Goal: Information Seeking & Learning: Learn about a topic

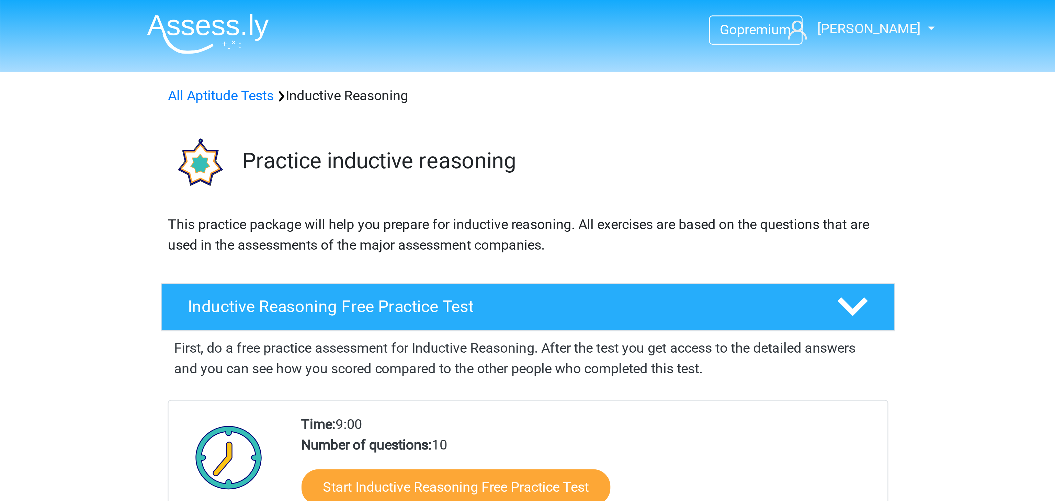
scroll to position [450, 0]
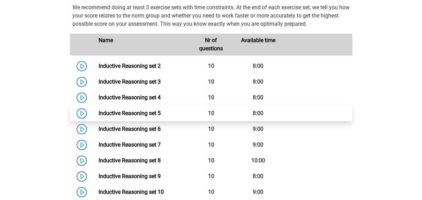
click at [154, 117] on link "Inductive Reasoning set 5" at bounding box center [130, 113] width 62 height 7
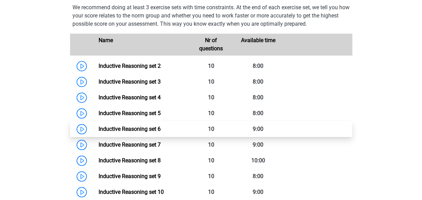
click at [161, 133] on link "Inductive Reasoning set 6" at bounding box center [130, 129] width 62 height 7
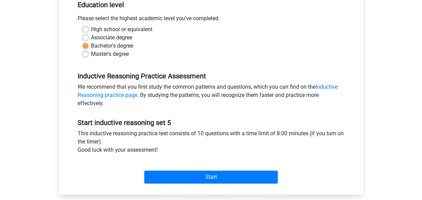
scroll to position [180, 0]
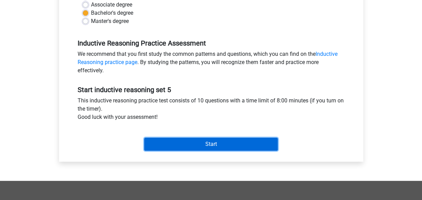
click at [222, 142] on input "Start" at bounding box center [211, 144] width 134 height 13
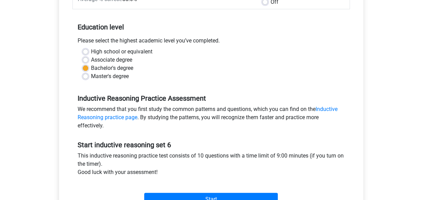
scroll to position [135, 0]
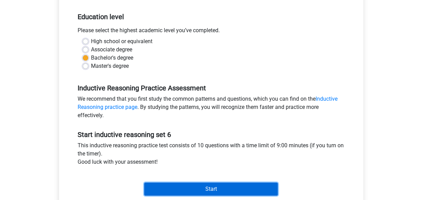
click at [233, 186] on input "Start" at bounding box center [211, 189] width 134 height 13
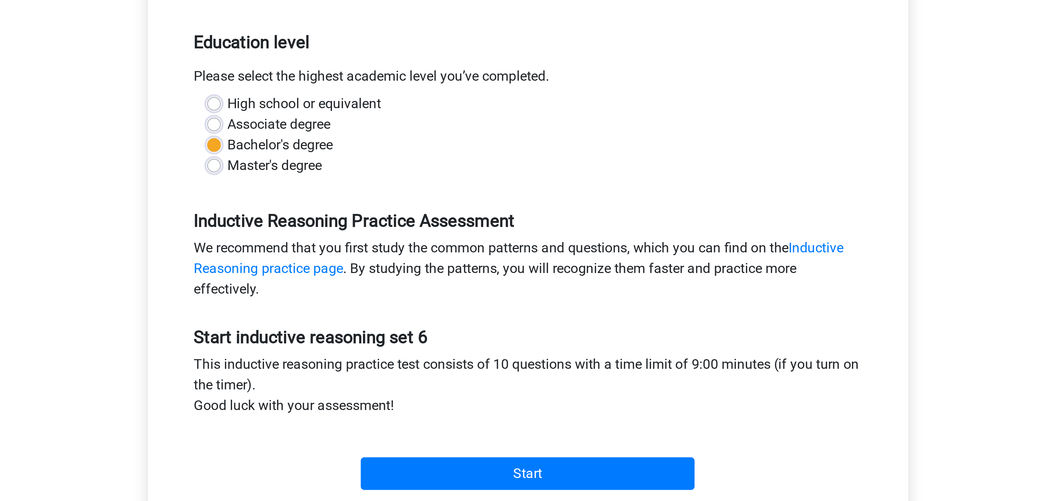
scroll to position [42, 0]
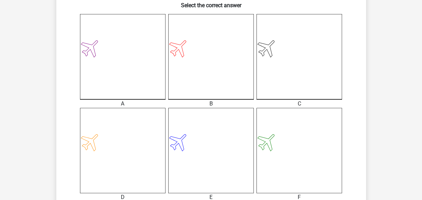
scroll to position [315, 0]
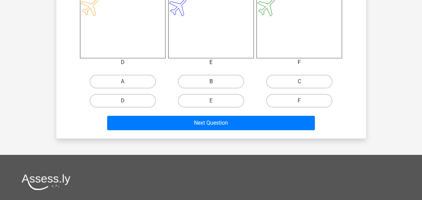
click at [217, 83] on label "B" at bounding box center [211, 82] width 66 height 14
click at [215, 83] on input "B" at bounding box center [213, 84] width 4 height 4
radio input "true"
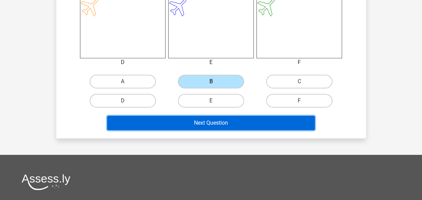
click at [229, 125] on button "Next Question" at bounding box center [211, 123] width 208 height 14
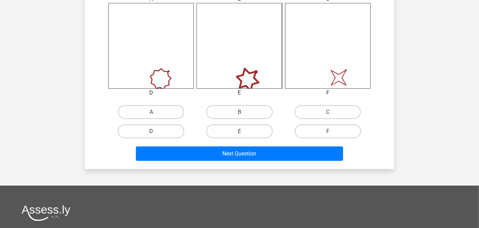
scroll to position [287, 0]
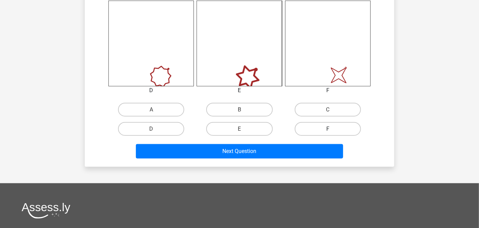
click at [331, 125] on label "F" at bounding box center [328, 129] width 66 height 14
click at [331, 129] on input "F" at bounding box center [330, 131] width 4 height 4
radio input "true"
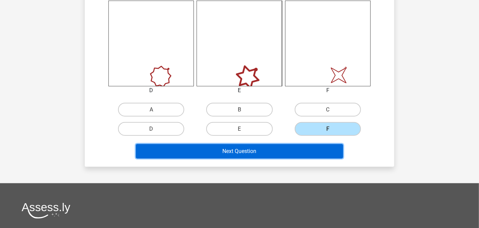
click at [304, 148] on button "Next Question" at bounding box center [240, 151] width 208 height 14
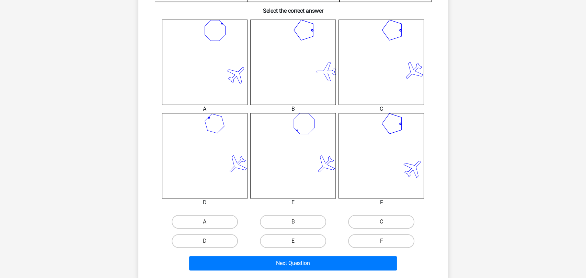
scroll to position [282, 0]
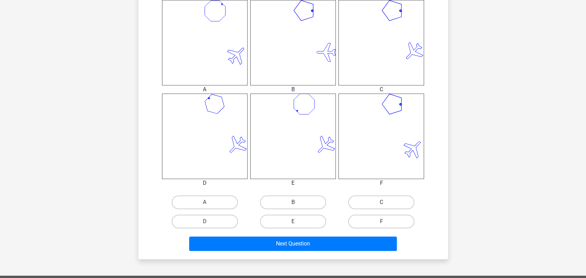
click at [371, 200] on label "C" at bounding box center [381, 203] width 66 height 14
click at [381, 200] on input "C" at bounding box center [383, 205] width 4 height 4
radio input "true"
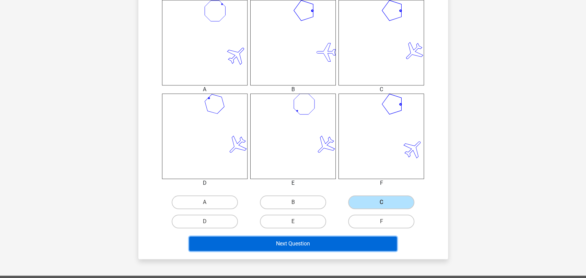
click at [359, 200] on button "Next Question" at bounding box center [293, 244] width 208 height 14
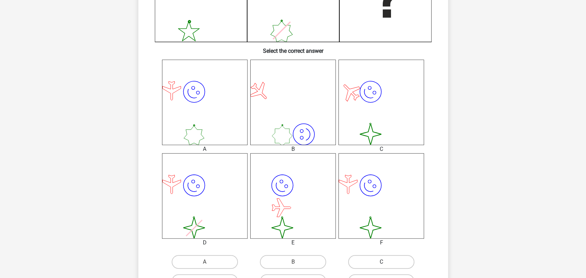
scroll to position [347, 0]
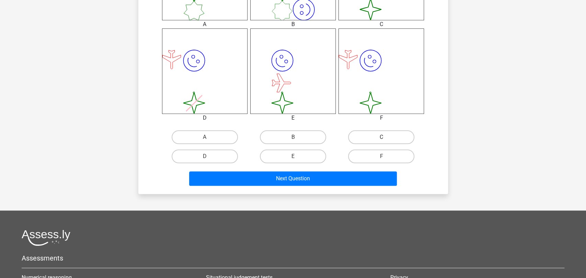
click at [390, 142] on label "C" at bounding box center [381, 137] width 66 height 14
click at [386, 142] on input "C" at bounding box center [383, 139] width 4 height 4
radio input "true"
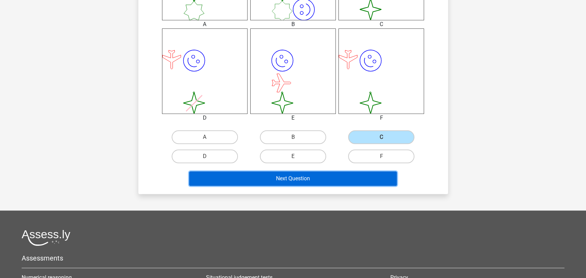
click at [373, 181] on button "Next Question" at bounding box center [293, 179] width 208 height 14
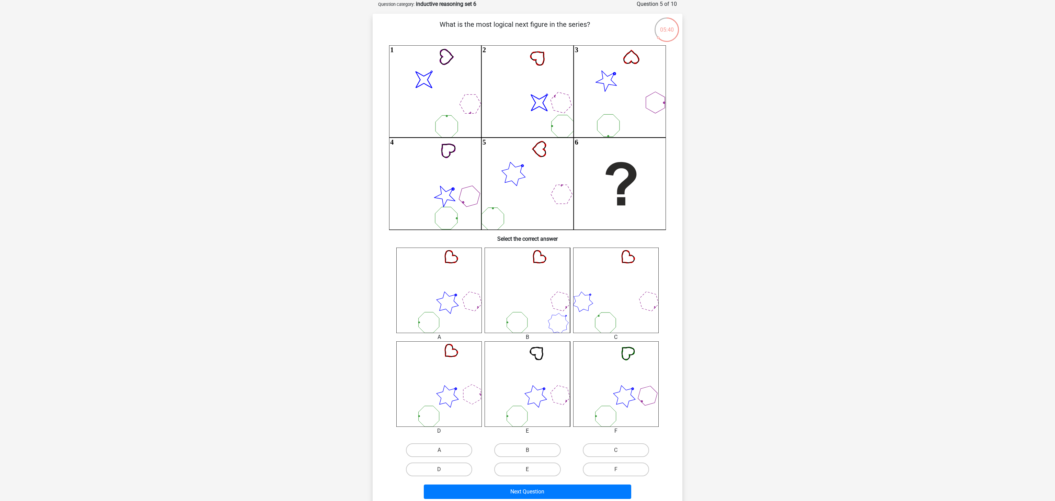
scroll to position [147, 0]
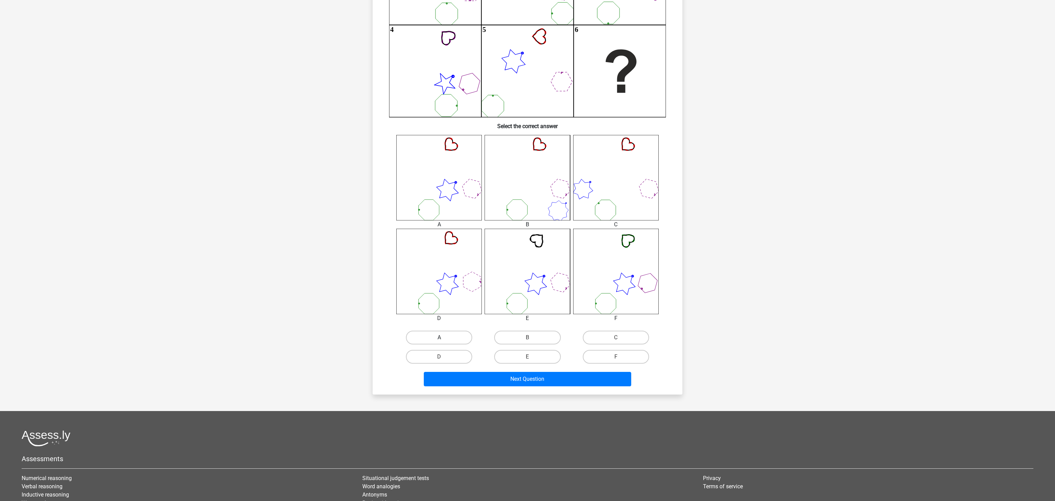
click at [422, 200] on label "A" at bounding box center [439, 338] width 66 height 14
click at [422, 200] on input "A" at bounding box center [441, 339] width 4 height 4
radio input "true"
click at [422, 200] on button "Next Question" at bounding box center [528, 379] width 208 height 14
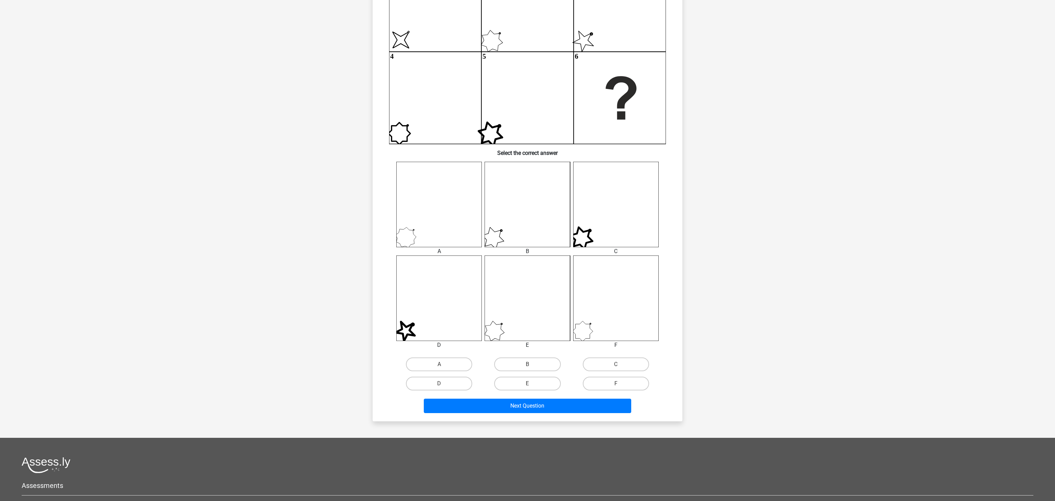
scroll to position [34, 0]
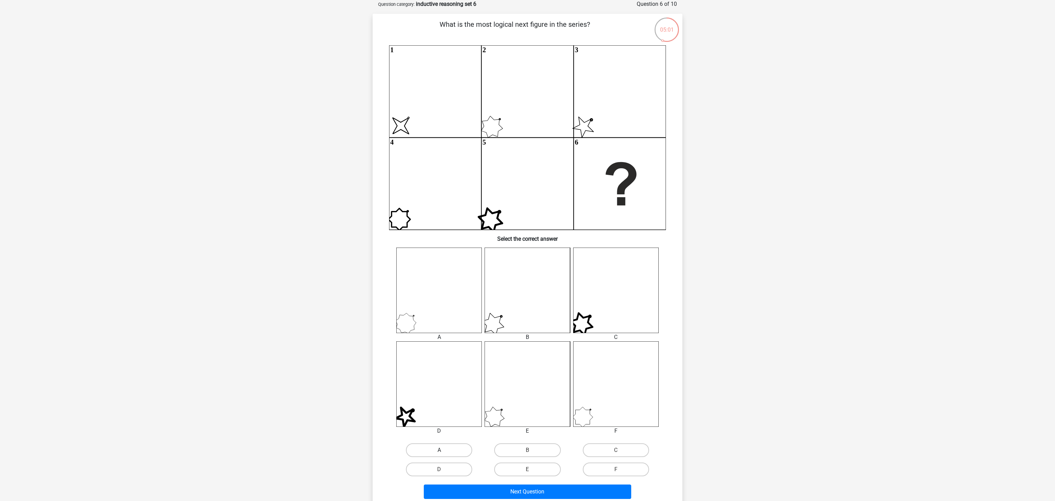
click at [422, 200] on label "A" at bounding box center [439, 450] width 66 height 14
click at [422, 200] on input "A" at bounding box center [441, 452] width 4 height 4
radio input "true"
click at [422, 200] on button "Next Question" at bounding box center [528, 491] width 208 height 14
click at [422, 200] on div "D" at bounding box center [439, 469] width 88 height 19
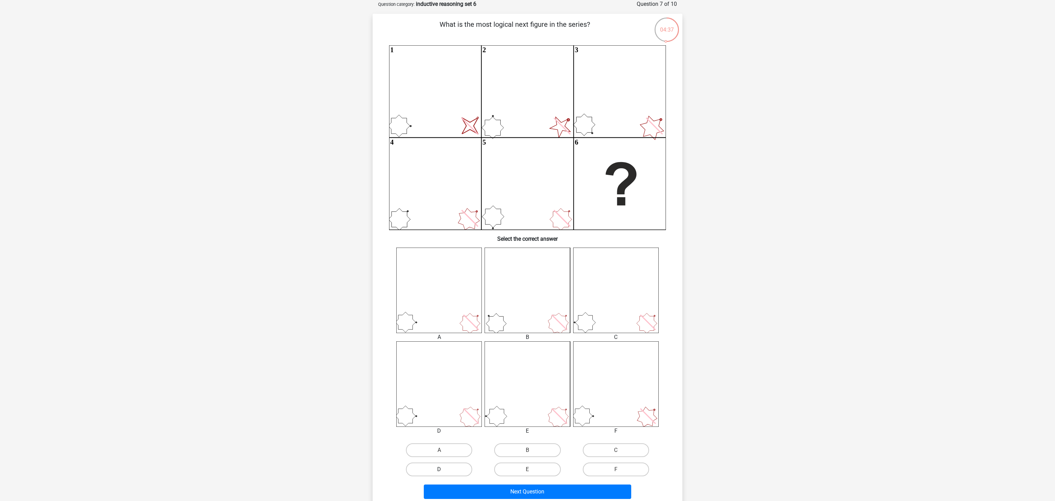
click at [422, 200] on label "D" at bounding box center [439, 469] width 66 height 14
click at [422, 200] on input "D" at bounding box center [441, 471] width 4 height 4
radio input "true"
click at [422, 200] on button "Next Question" at bounding box center [528, 491] width 208 height 14
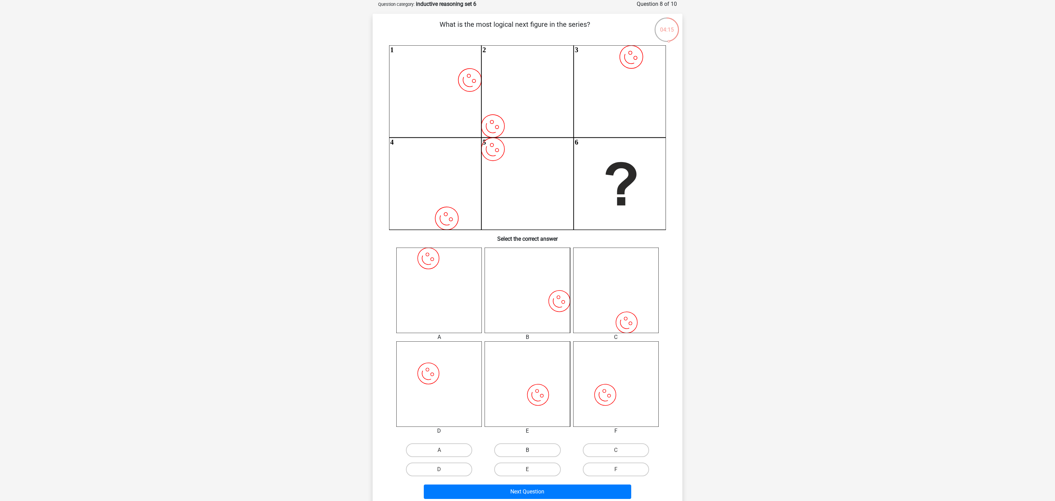
click at [422, 200] on label "B" at bounding box center [527, 450] width 66 height 14
click at [422, 200] on input "B" at bounding box center [529, 452] width 4 height 4
radio input "true"
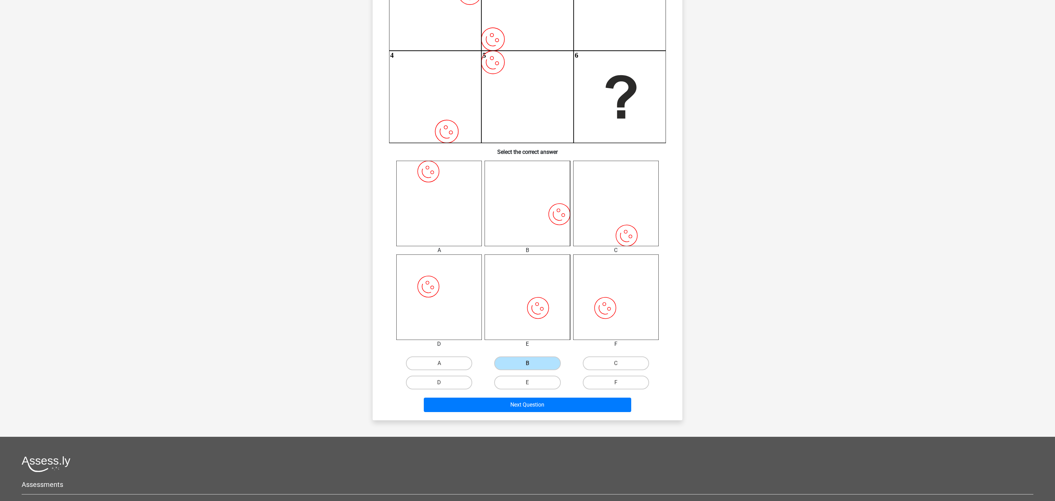
scroll to position [147, 0]
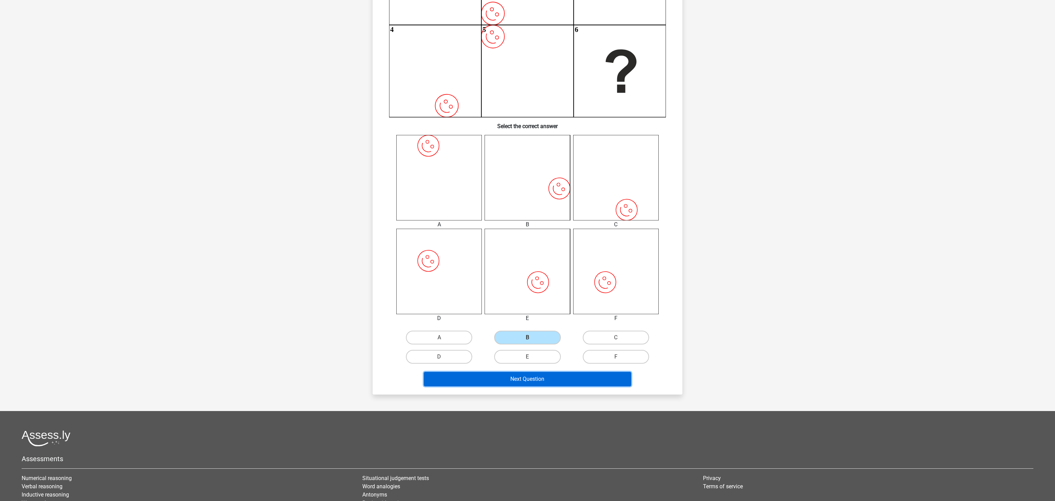
click at [422, 200] on button "Next Question" at bounding box center [528, 379] width 208 height 14
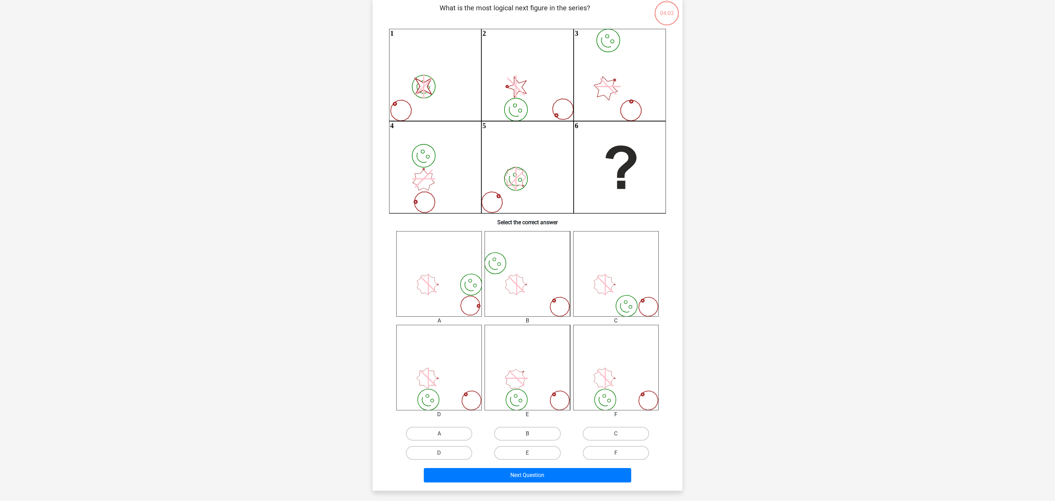
scroll to position [34, 0]
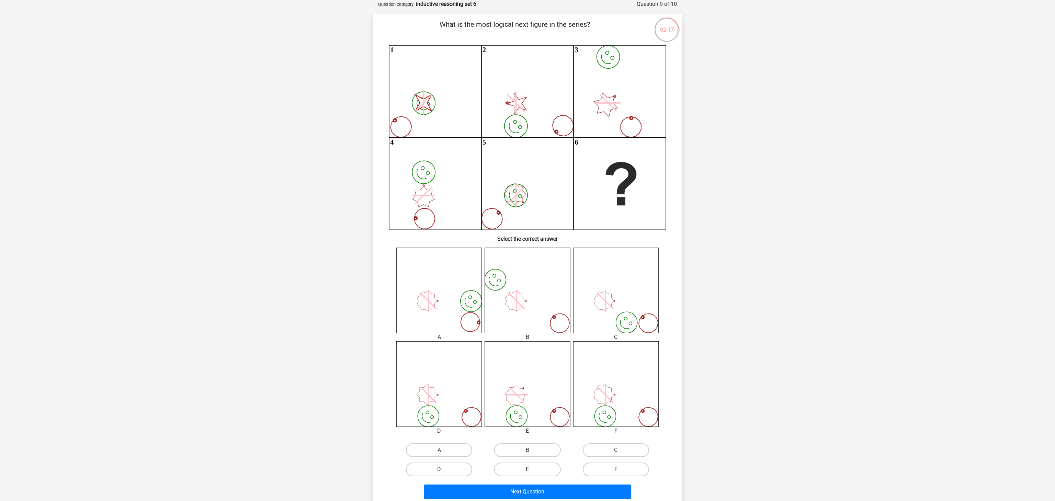
click at [422, 200] on label "F" at bounding box center [616, 469] width 66 height 14
click at [422, 200] on input "F" at bounding box center [617, 471] width 4 height 4
radio input "true"
click at [422, 200] on label "E" at bounding box center [527, 469] width 66 height 14
click at [422, 200] on input "E" at bounding box center [529, 471] width 4 height 4
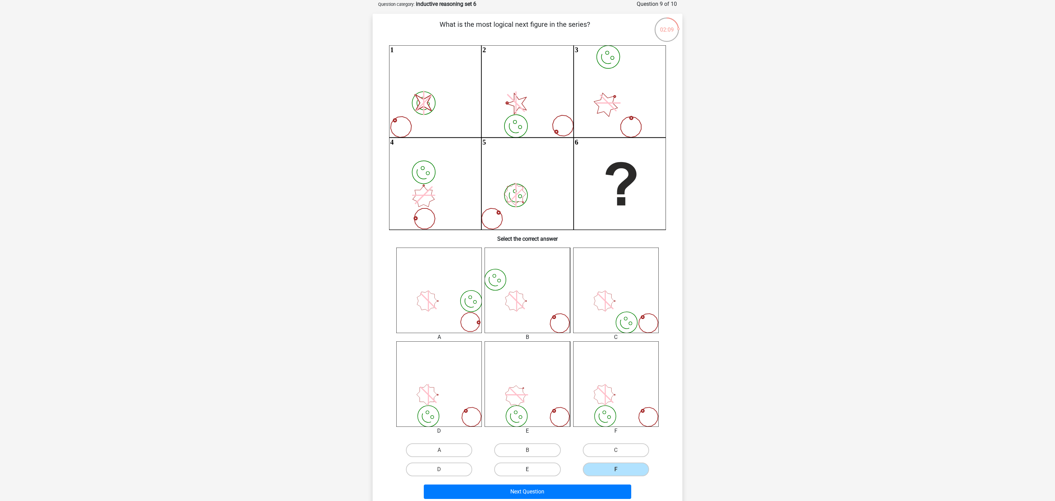
radio input "true"
click at [422, 200] on button "Next Question" at bounding box center [528, 491] width 208 height 14
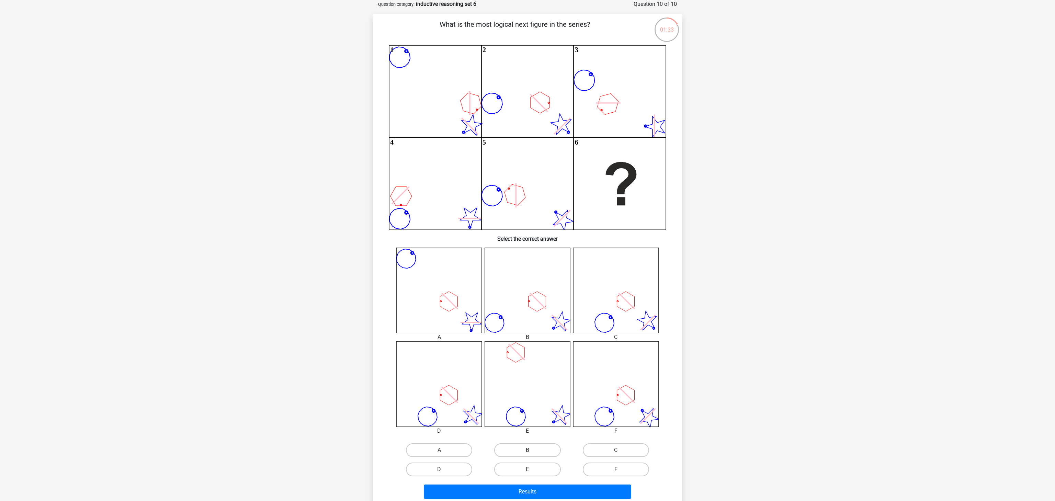
click at [422, 200] on label "B" at bounding box center [527, 450] width 66 height 14
click at [422, 200] on input "B" at bounding box center [529, 452] width 4 height 4
radio input "true"
click at [422, 200] on button "Results" at bounding box center [528, 491] width 208 height 14
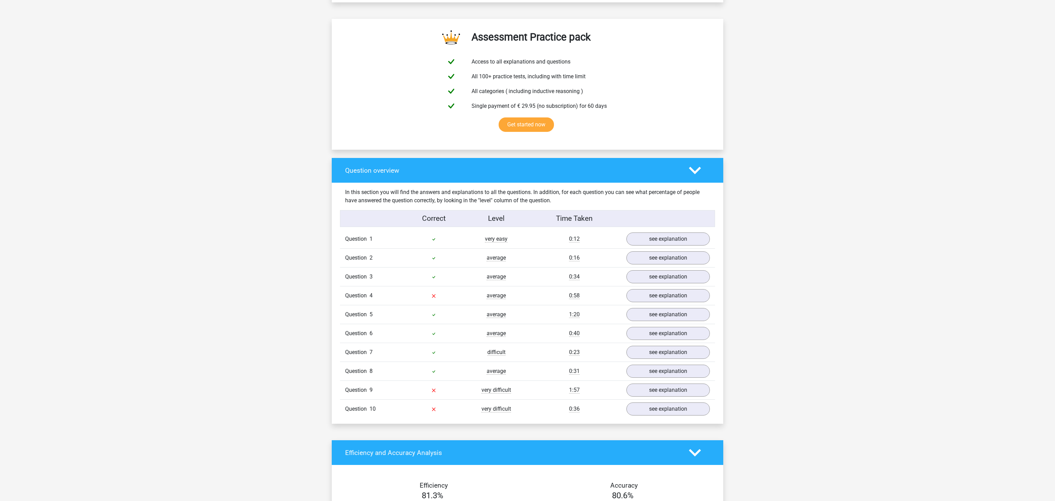
scroll to position [450, 0]
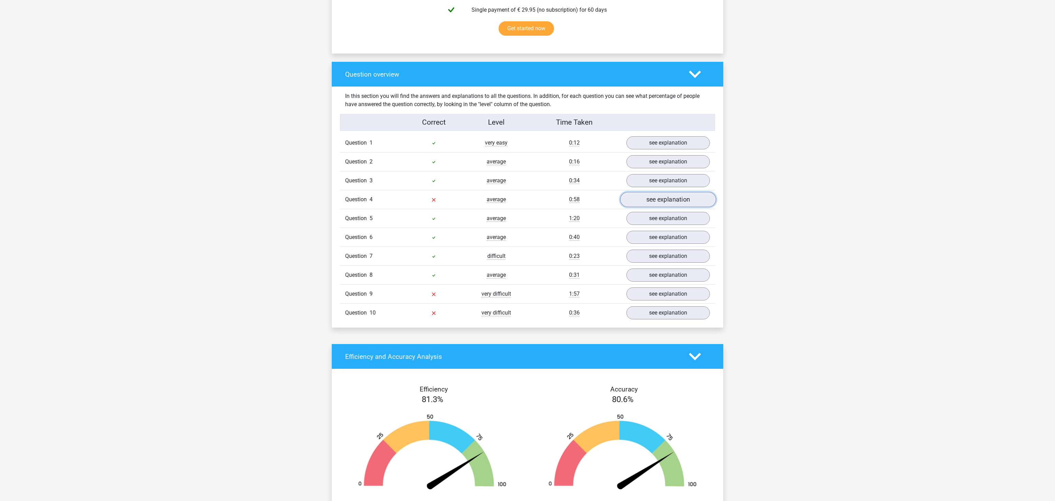
click at [661, 206] on link "see explanation" at bounding box center [668, 199] width 96 height 15
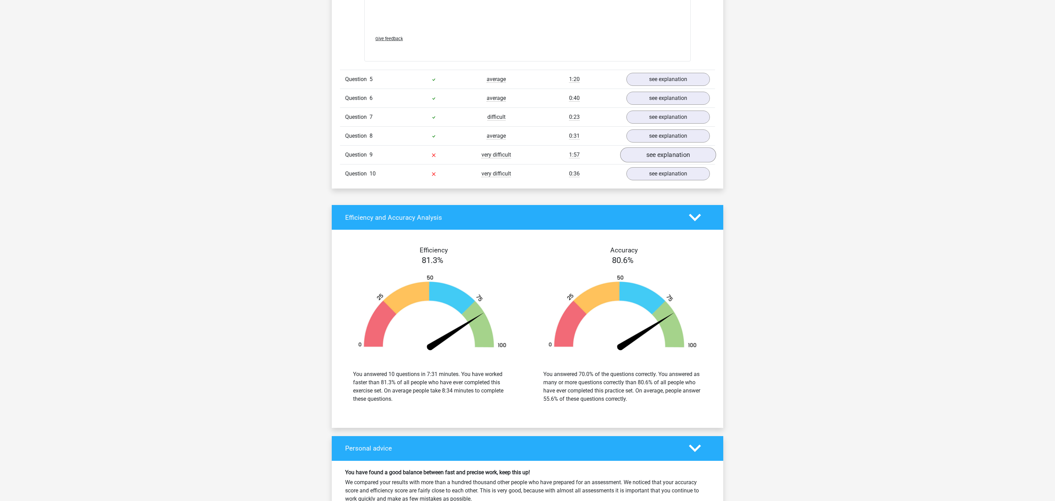
scroll to position [1126, 0]
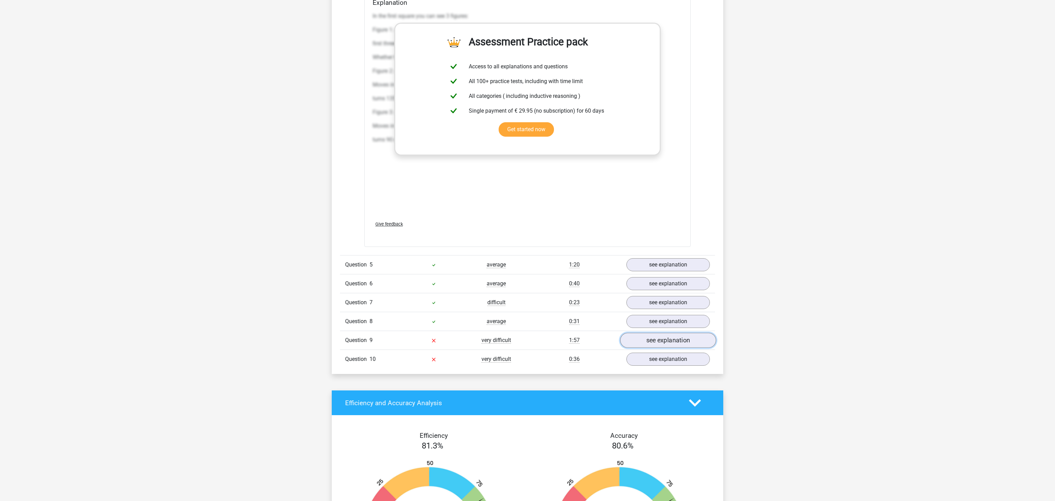
click at [662, 347] on link "see explanation" at bounding box center [668, 340] width 96 height 15
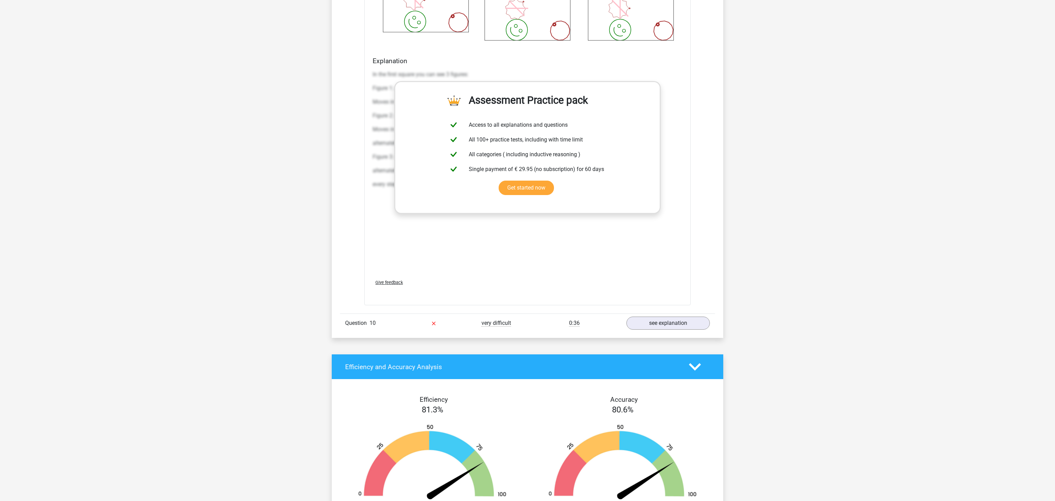
scroll to position [1802, 0]
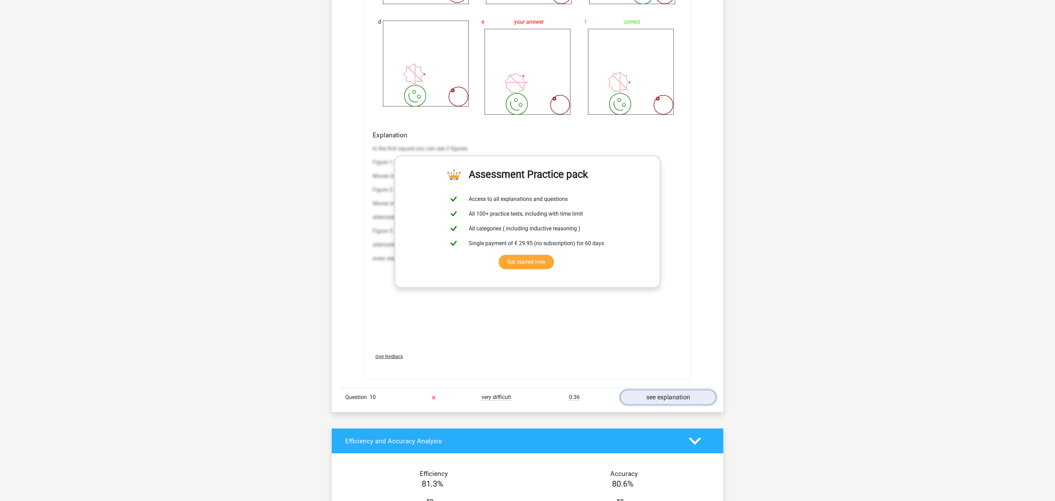
click at [653, 405] on link "see explanation" at bounding box center [668, 397] width 96 height 15
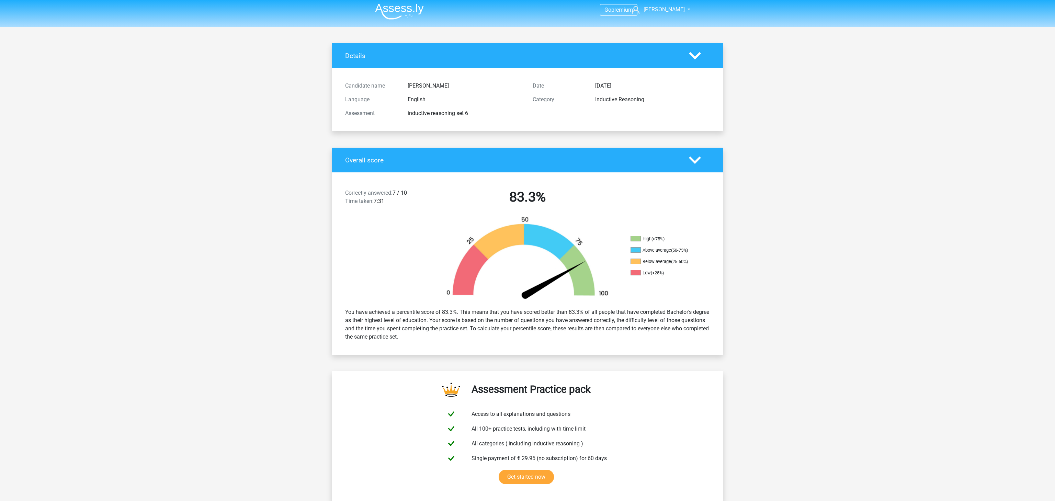
scroll to position [0, 0]
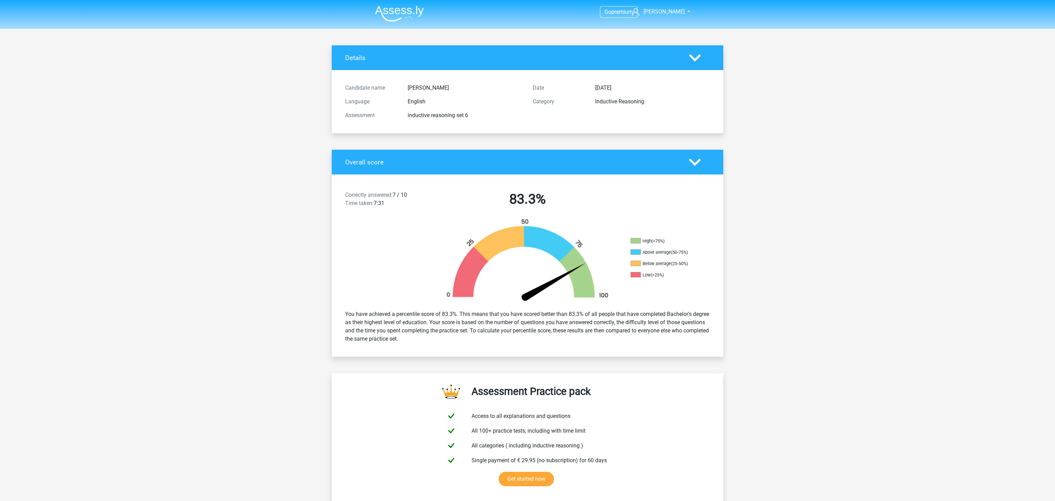
click at [617, 58] on h4 "Details" at bounding box center [511, 58] width 333 height 8
click at [698, 58] on icon at bounding box center [695, 58] width 12 height 12
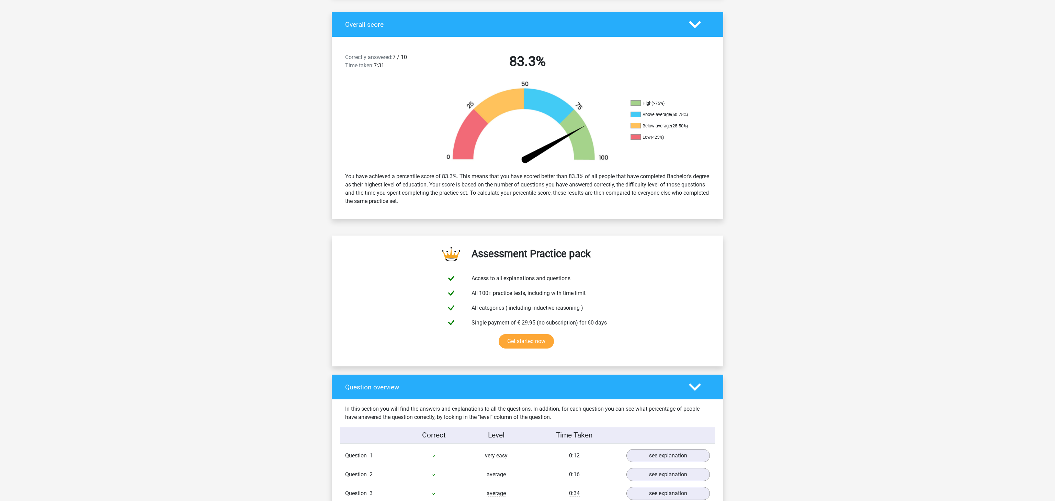
scroll to position [113, 0]
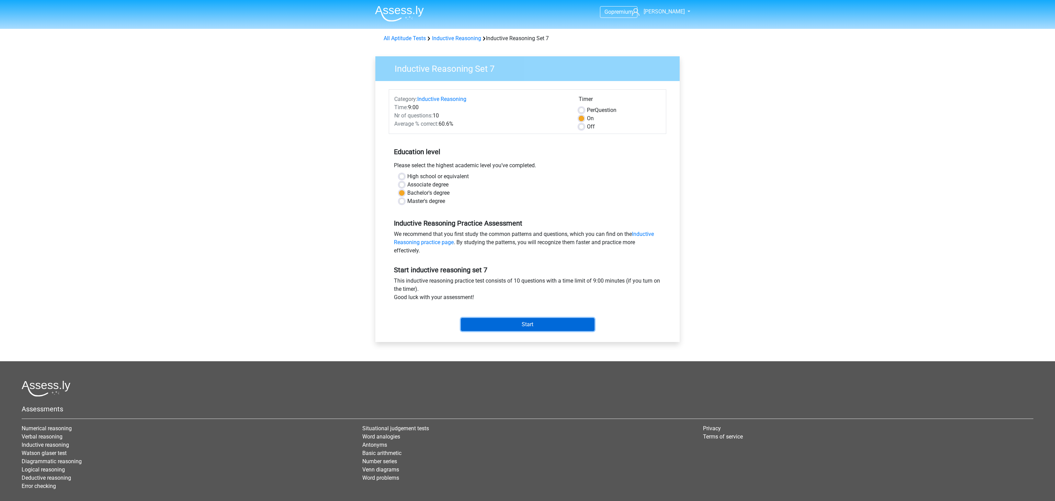
click at [520, 325] on input "Start" at bounding box center [528, 324] width 134 height 13
click at [525, 326] on input "Start" at bounding box center [528, 324] width 134 height 13
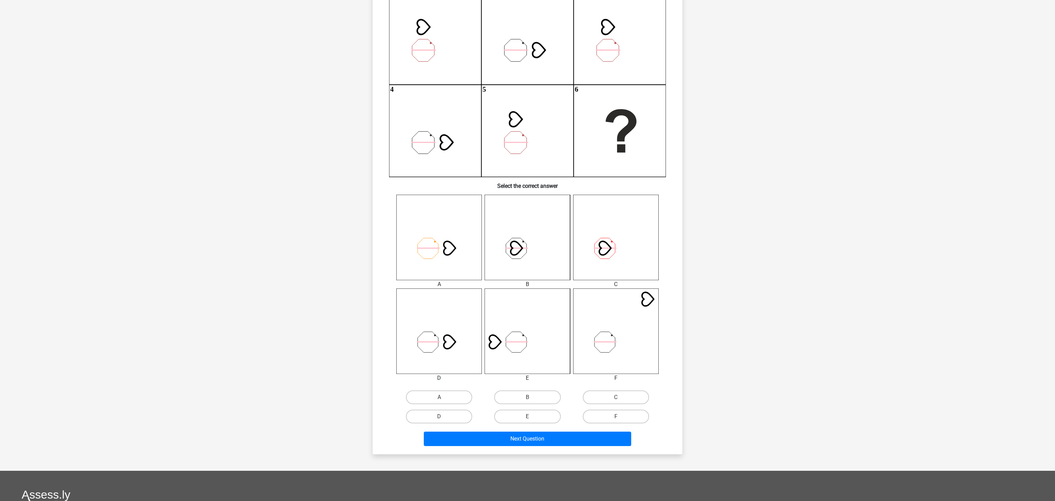
scroll to position [113, 0]
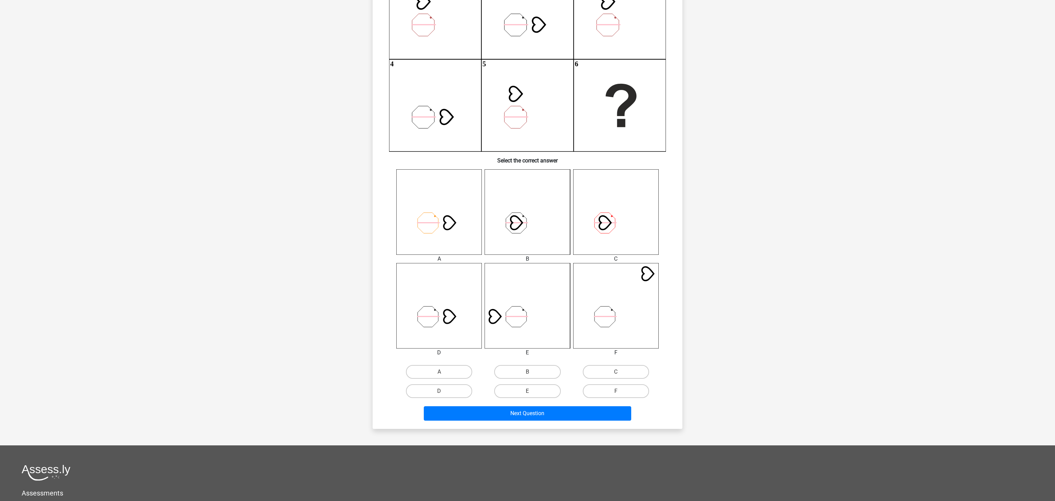
click at [454, 400] on div "D" at bounding box center [439, 390] width 88 height 19
click at [455, 392] on label "D" at bounding box center [439, 391] width 66 height 14
click at [444, 392] on input "D" at bounding box center [441, 393] width 4 height 4
radio input "true"
click at [472, 409] on button "Next Question" at bounding box center [528, 413] width 208 height 14
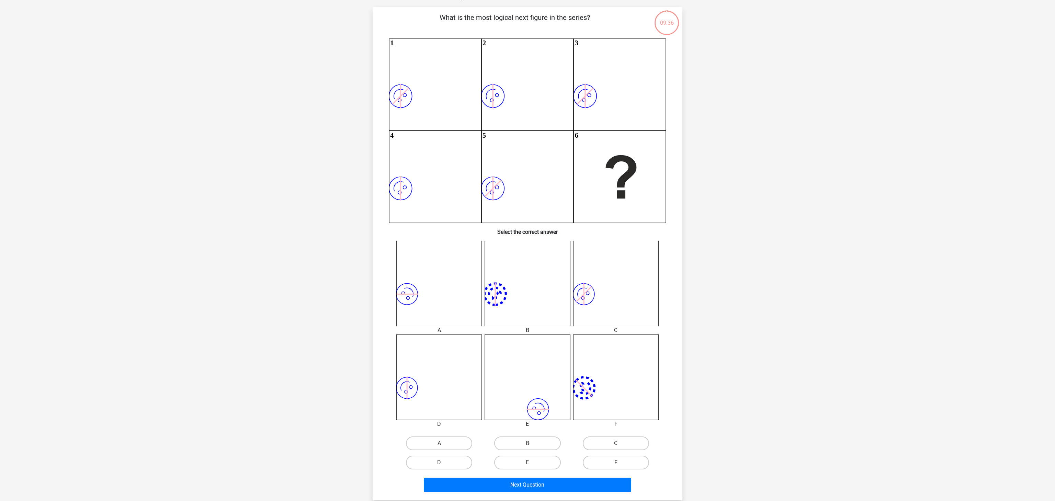
scroll to position [34, 0]
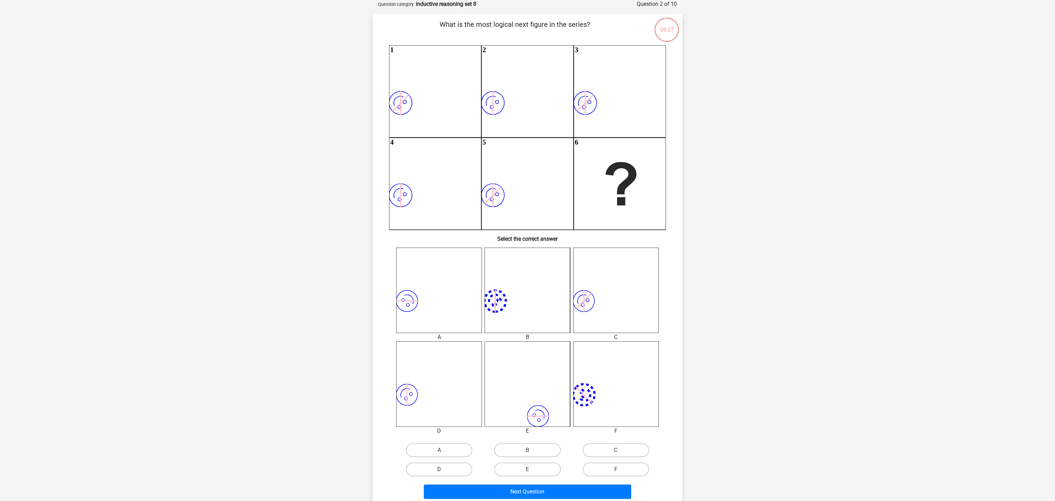
click at [430, 464] on label "D" at bounding box center [439, 469] width 66 height 14
click at [439, 469] on input "D" at bounding box center [441, 471] width 4 height 4
radio input "true"
click at [501, 492] on button "Next Question" at bounding box center [528, 491] width 208 height 14
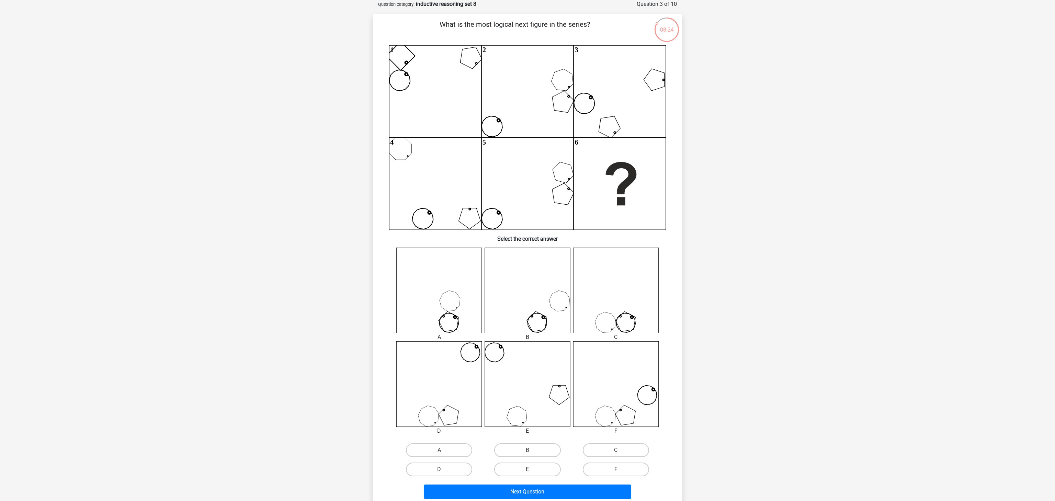
scroll to position [147, 0]
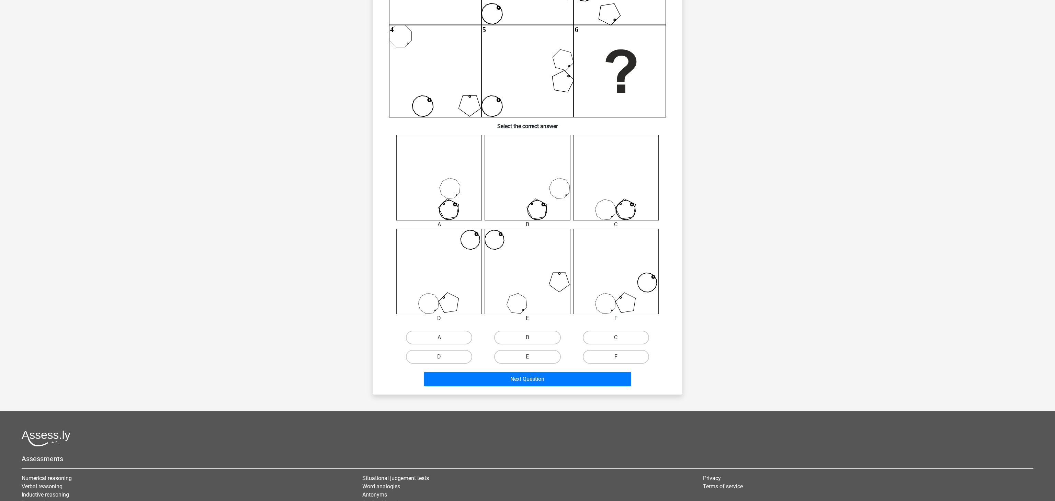
click at [605, 338] on label "C" at bounding box center [616, 338] width 66 height 14
click at [615, 338] on input "C" at bounding box center [617, 339] width 4 height 4
radio input "true"
click at [547, 377] on button "Next Question" at bounding box center [528, 379] width 208 height 14
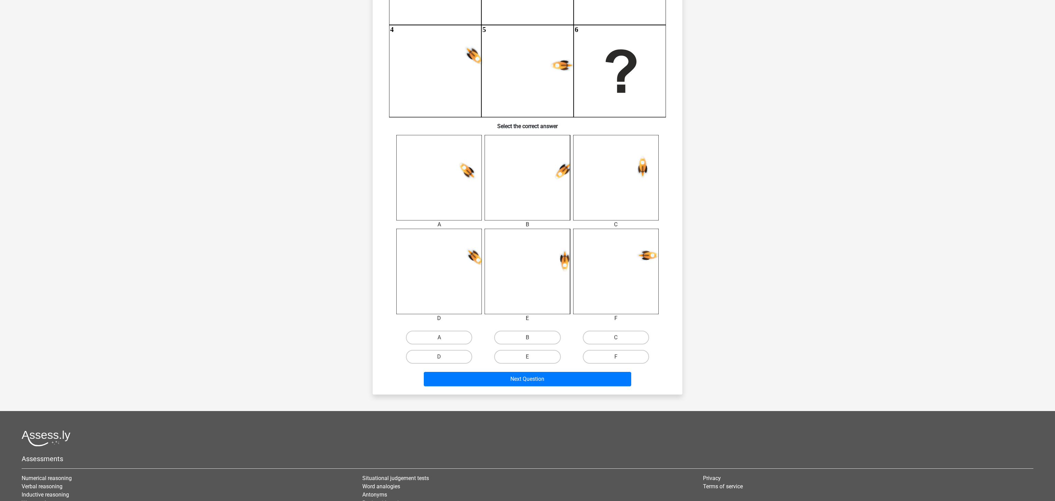
scroll to position [34, 0]
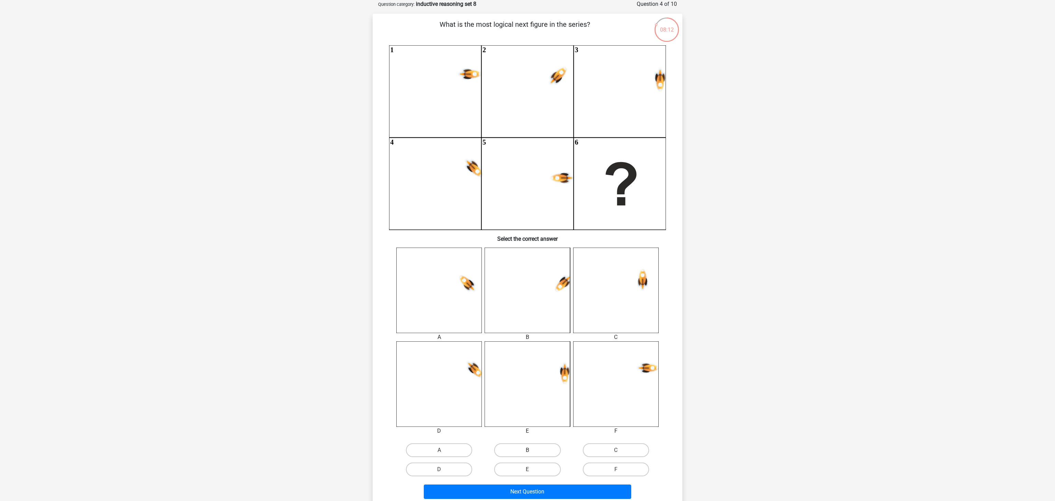
click at [523, 450] on label "B" at bounding box center [527, 450] width 66 height 14
click at [527, 450] on input "B" at bounding box center [529, 452] width 4 height 4
radio input "true"
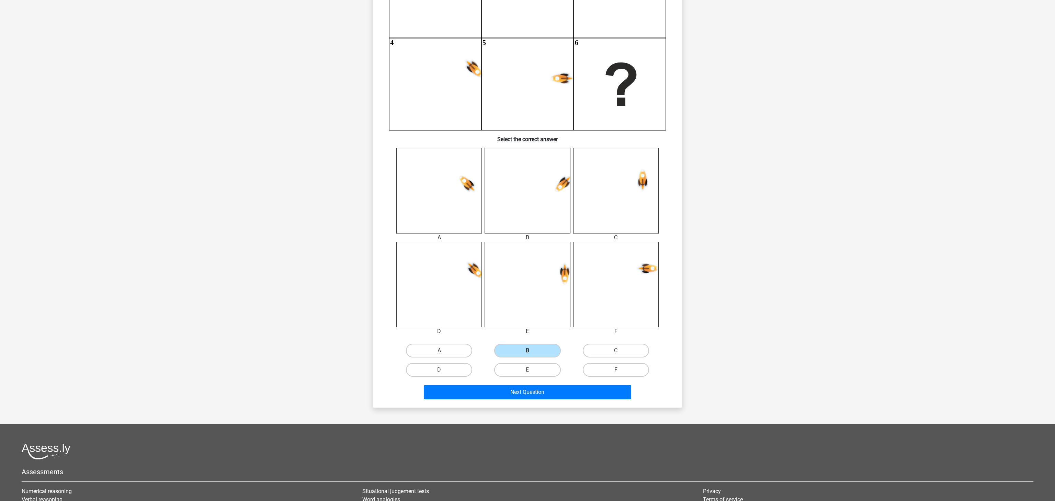
scroll to position [147, 0]
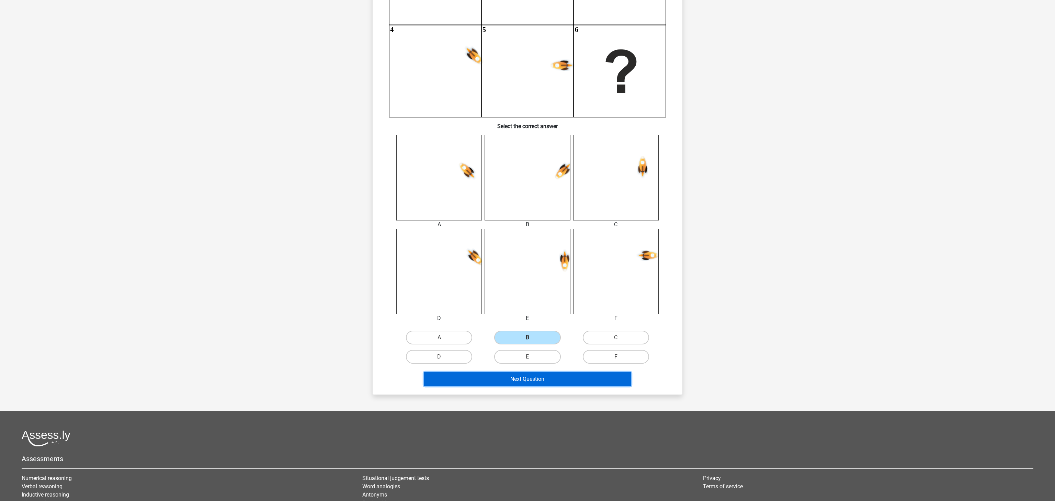
click at [551, 382] on button "Next Question" at bounding box center [528, 379] width 208 height 14
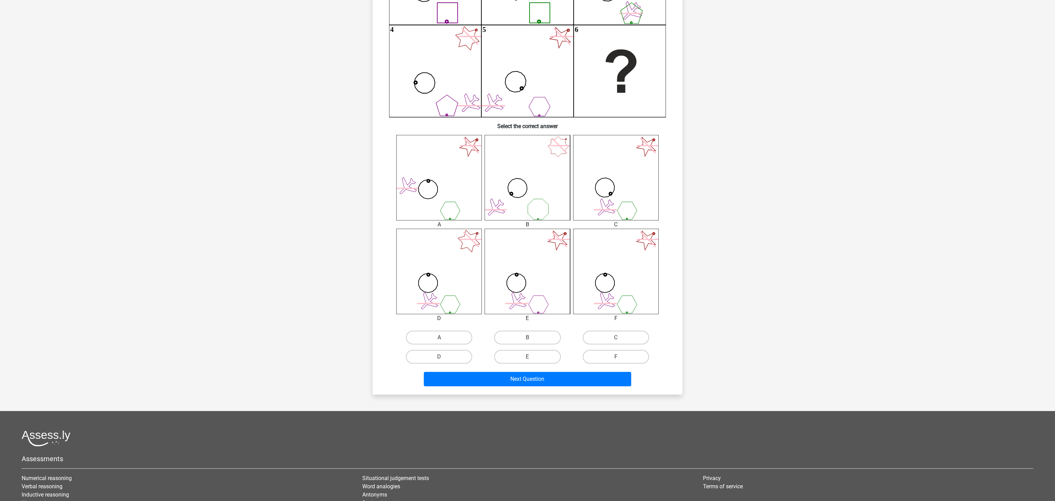
scroll to position [34, 0]
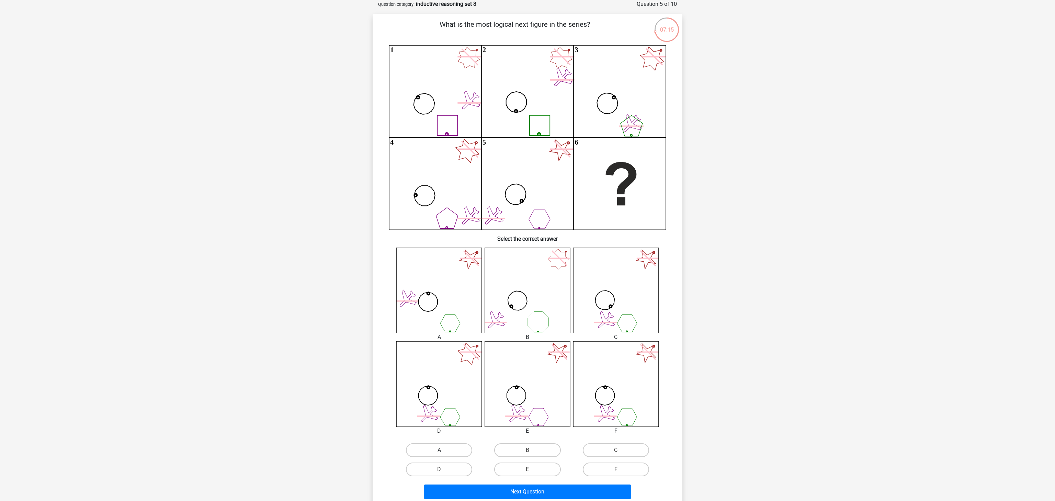
click at [454, 446] on label "A" at bounding box center [439, 450] width 66 height 14
click at [444, 450] on input "A" at bounding box center [441, 452] width 4 height 4
radio input "true"
click at [525, 492] on button "Next Question" at bounding box center [528, 491] width 208 height 14
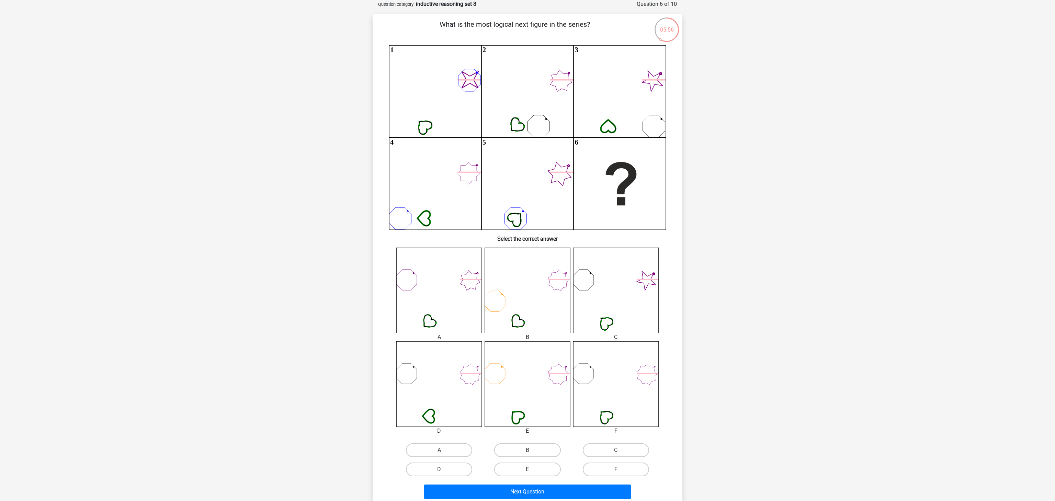
scroll to position [147, 0]
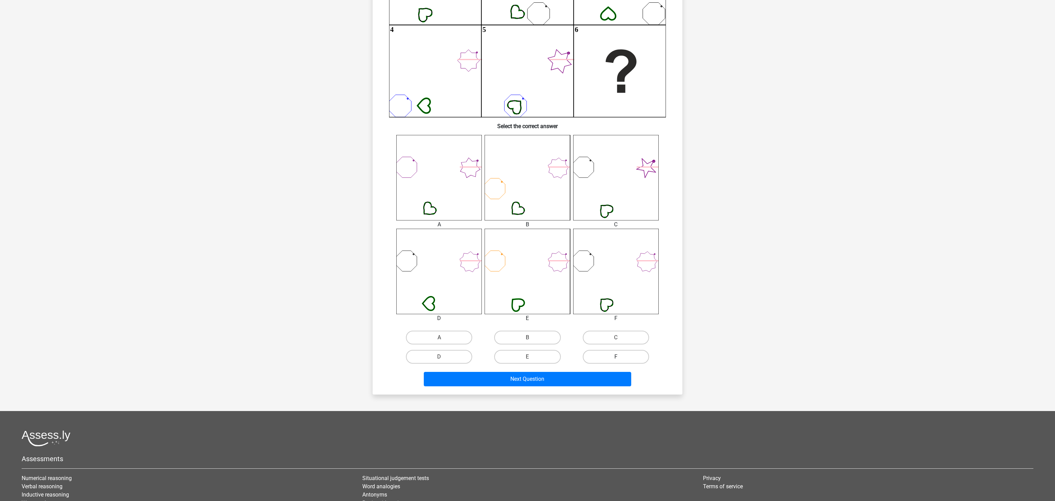
click at [613, 359] on label "F" at bounding box center [616, 357] width 66 height 14
click at [615, 359] on input "F" at bounding box center [617, 359] width 4 height 4
radio input "true"
click at [600, 375] on button "Next Question" at bounding box center [528, 379] width 208 height 14
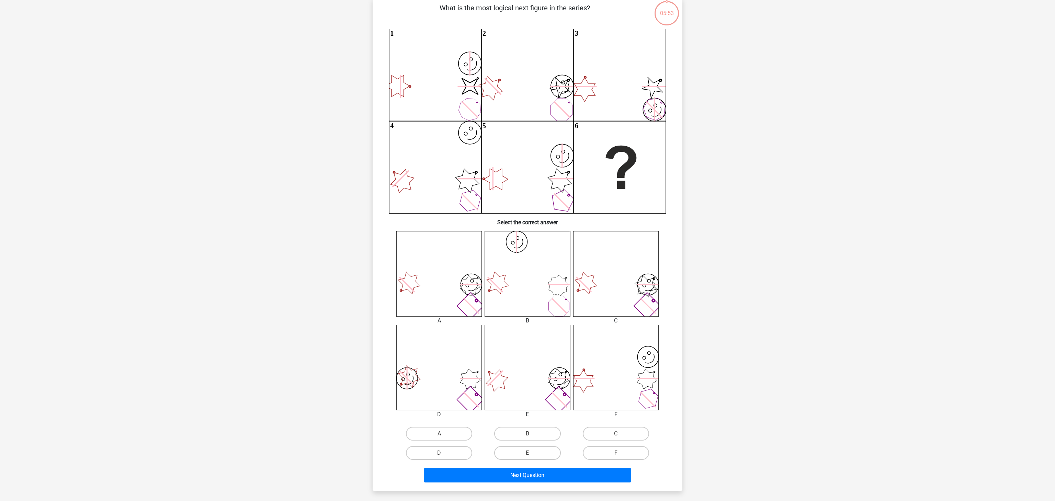
scroll to position [34, 0]
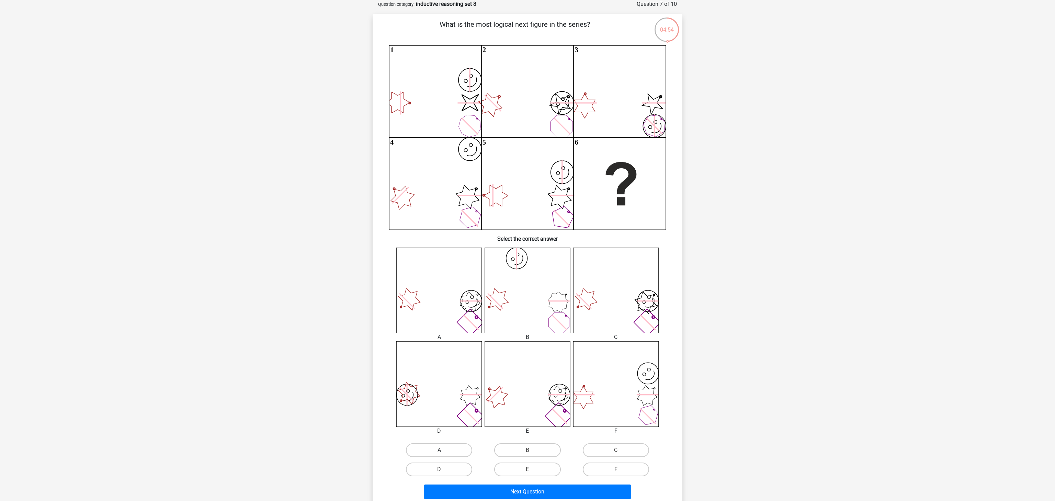
click at [447, 450] on label "A" at bounding box center [439, 450] width 66 height 14
click at [444, 450] on input "A" at bounding box center [441, 452] width 4 height 4
radio input "true"
click at [492, 491] on button "Next Question" at bounding box center [528, 491] width 208 height 14
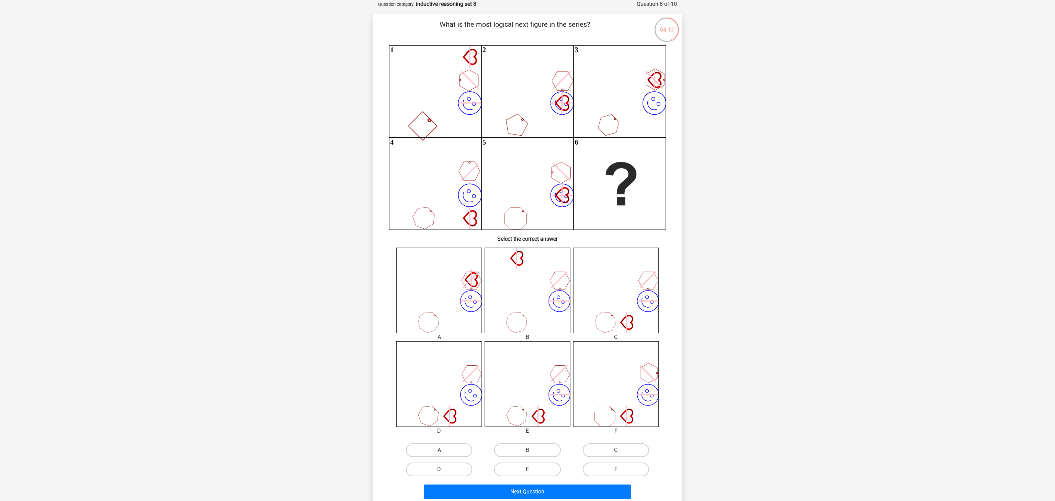
click at [445, 449] on label "A" at bounding box center [439, 450] width 66 height 14
click at [444, 450] on input "A" at bounding box center [441, 452] width 4 height 4
radio input "true"
click at [551, 492] on button "Next Question" at bounding box center [528, 491] width 208 height 14
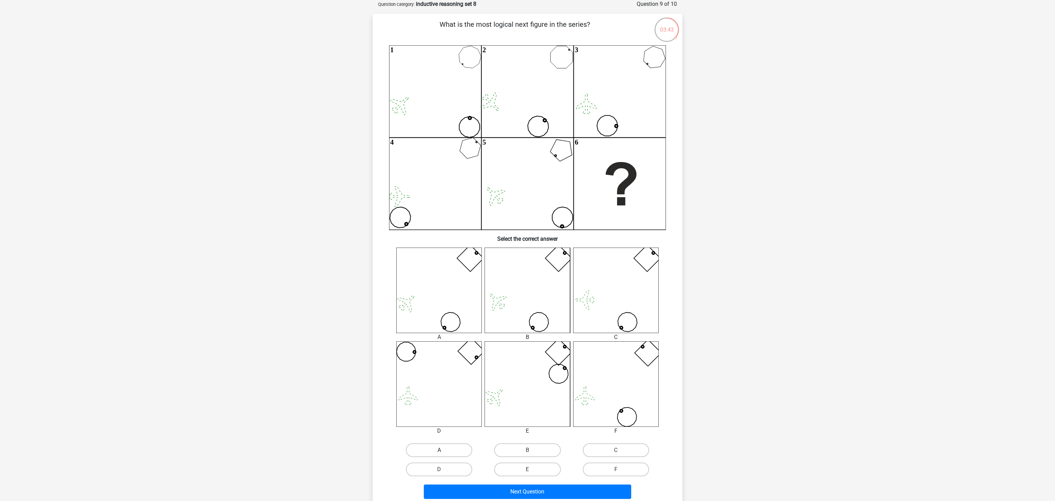
click at [446, 452] on label "A" at bounding box center [439, 450] width 66 height 14
click at [444, 452] on input "A" at bounding box center [441, 452] width 4 height 4
radio input "true"
click at [512, 492] on button "Next Question" at bounding box center [528, 491] width 208 height 14
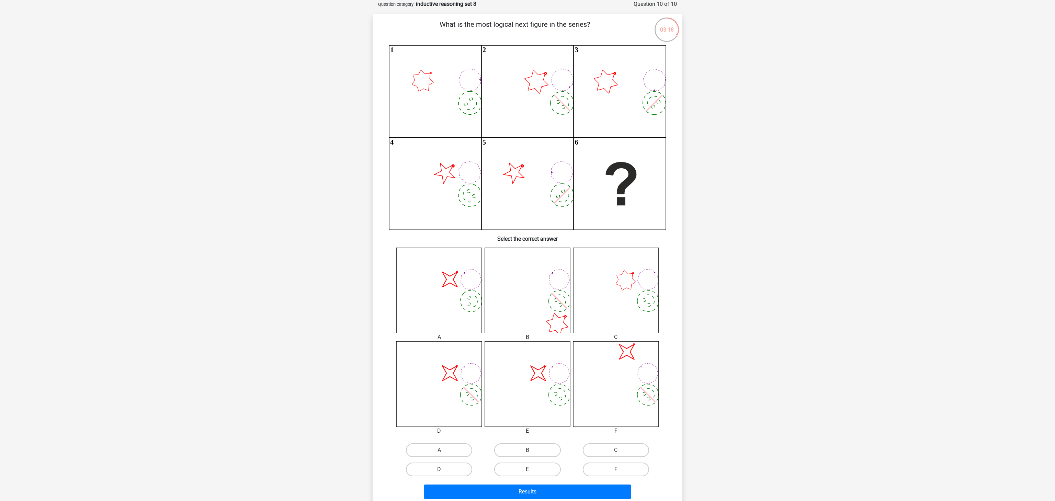
click at [450, 467] on label "D" at bounding box center [439, 469] width 66 height 14
click at [444, 469] on input "D" at bounding box center [441, 471] width 4 height 4
radio input "true"
click at [544, 495] on button "Results" at bounding box center [528, 491] width 208 height 14
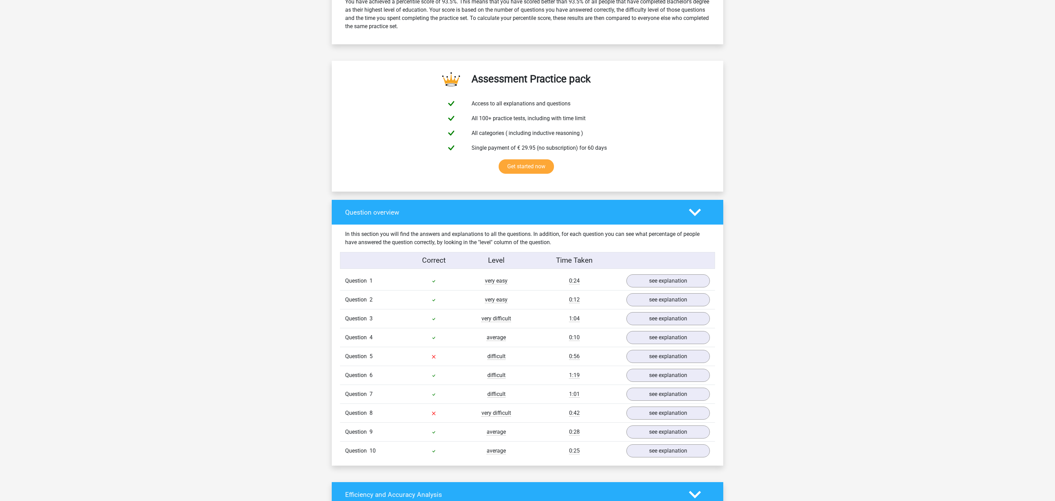
scroll to position [338, 0]
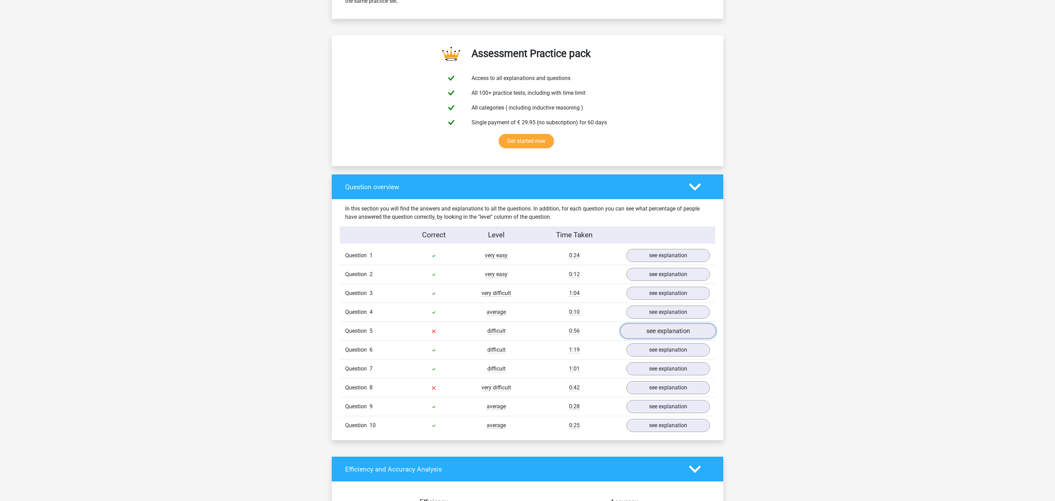
click at [667, 337] on link "see explanation" at bounding box center [668, 331] width 96 height 15
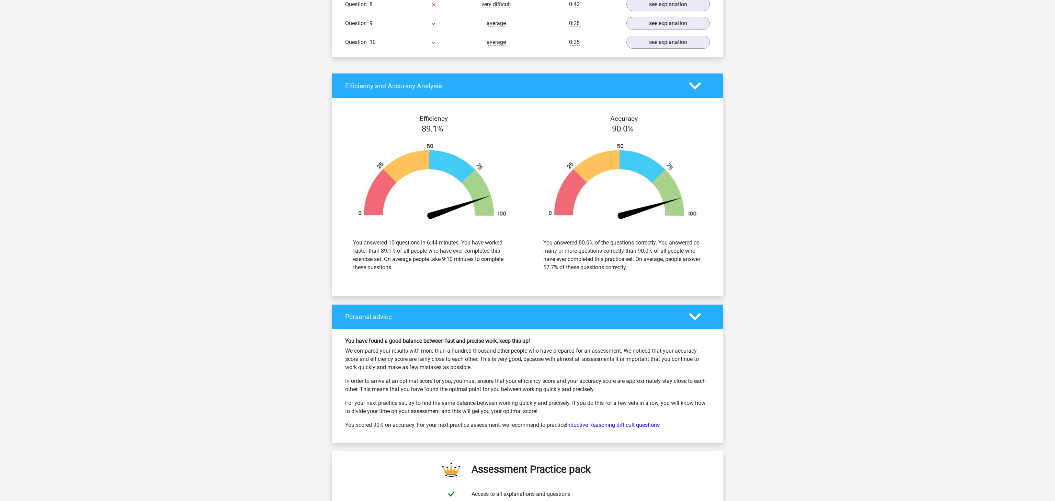
scroll to position [1239, 0]
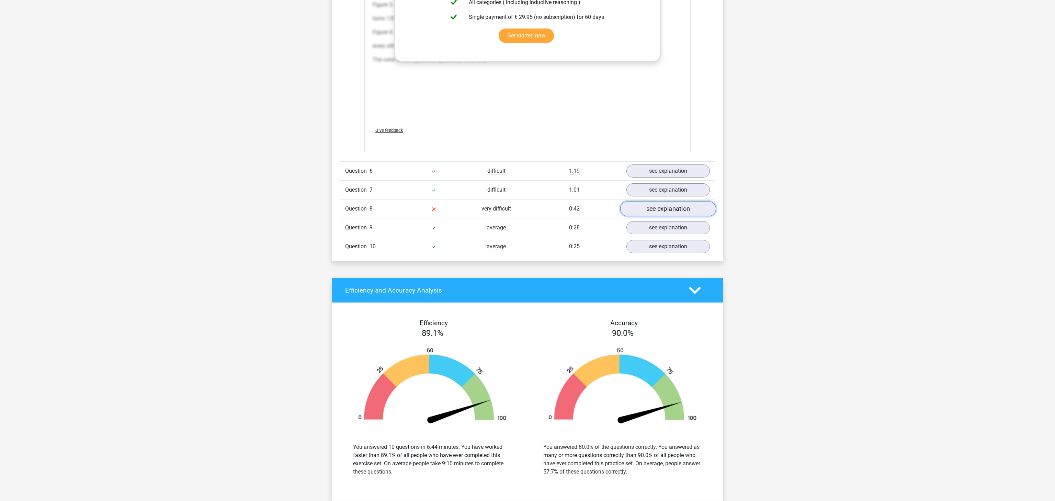
click at [675, 215] on link "see explanation" at bounding box center [668, 208] width 96 height 15
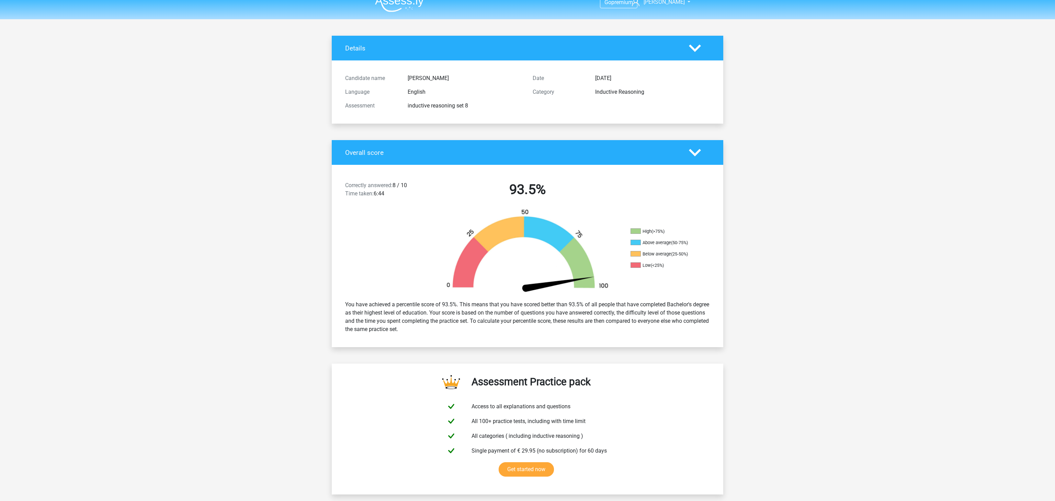
scroll to position [0, 0]
